Goal: Information Seeking & Learning: Understand process/instructions

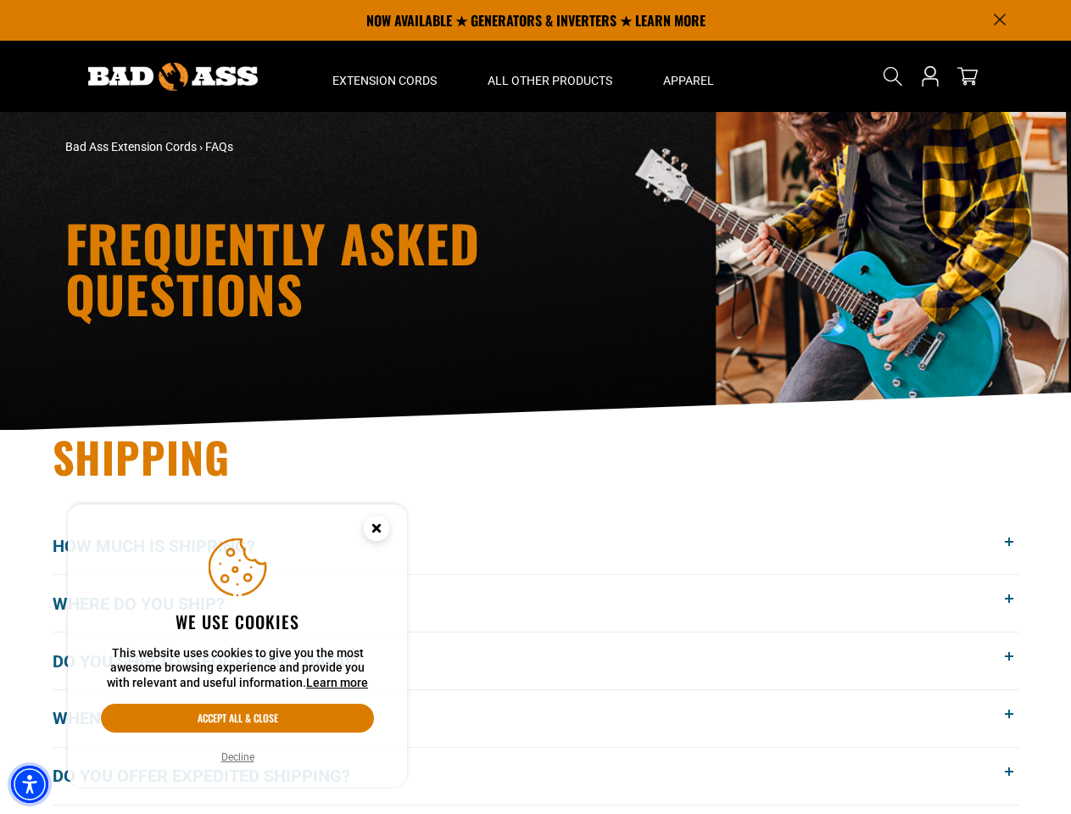
click at [30, 785] on img "Accessibility Menu" at bounding box center [29, 784] width 37 height 37
